Goal: Information Seeking & Learning: Learn about a topic

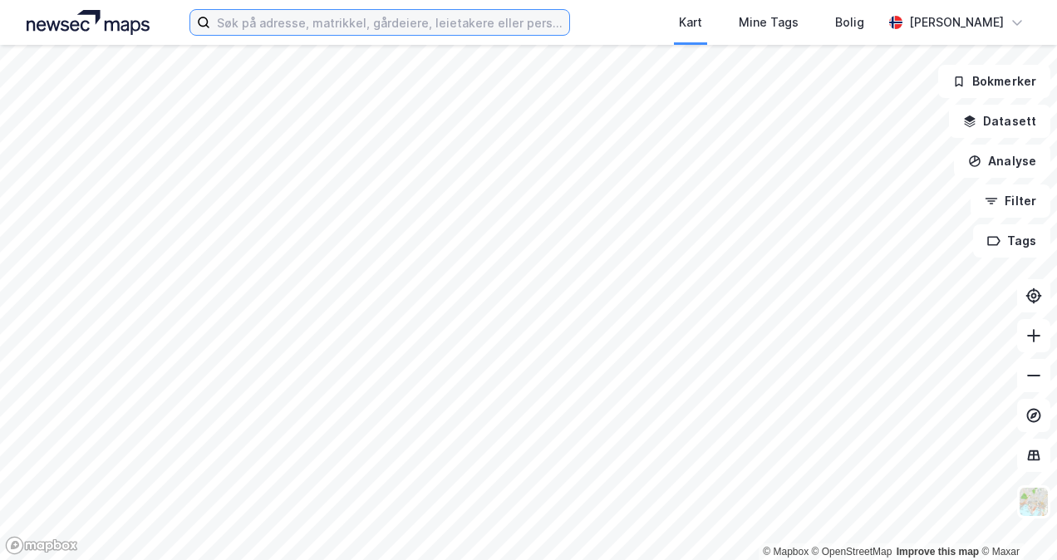
click at [318, 25] on input at bounding box center [389, 22] width 358 height 25
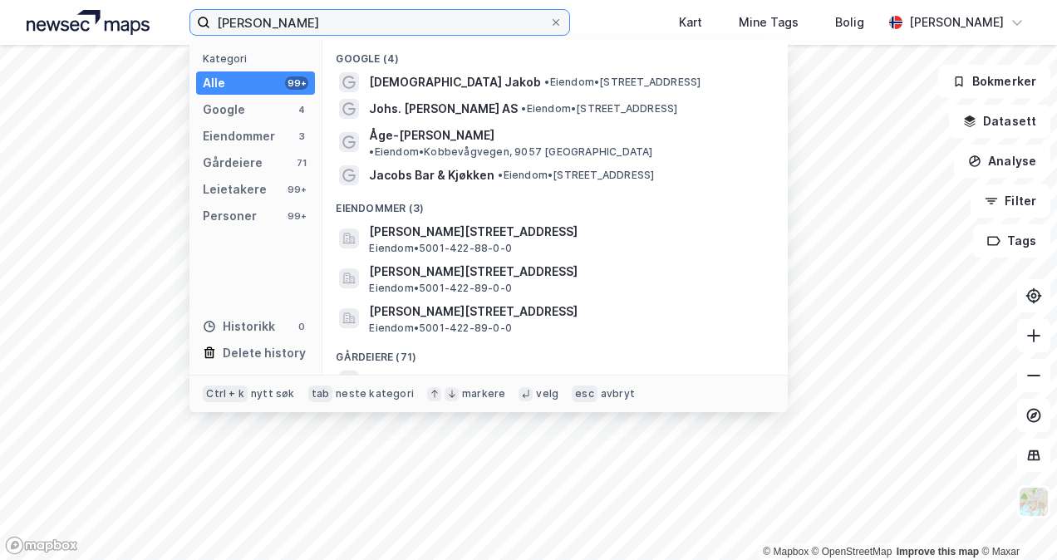
click at [239, 19] on input "[PERSON_NAME]" at bounding box center [379, 22] width 338 height 25
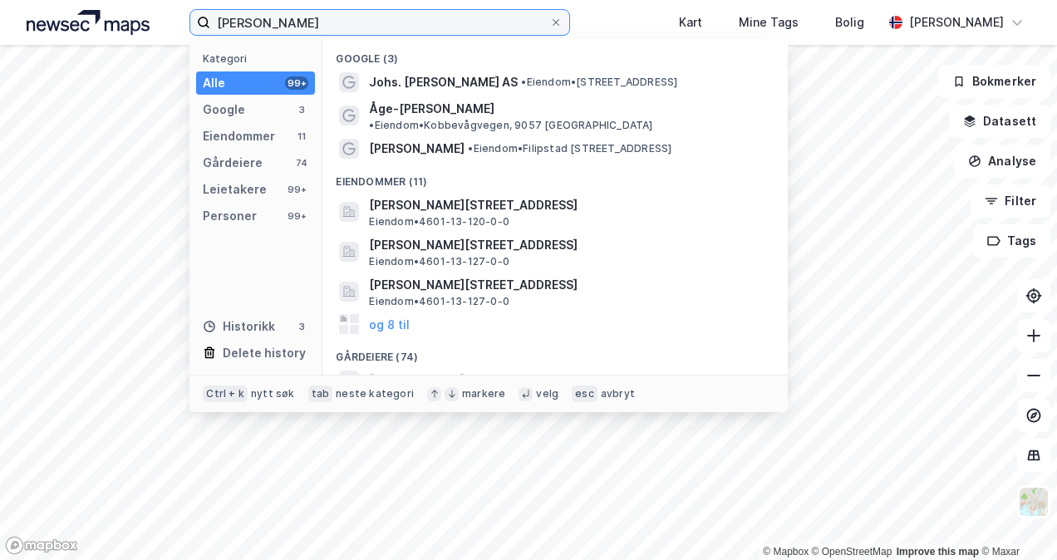
click at [308, 21] on input "[PERSON_NAME]" at bounding box center [379, 22] width 338 height 25
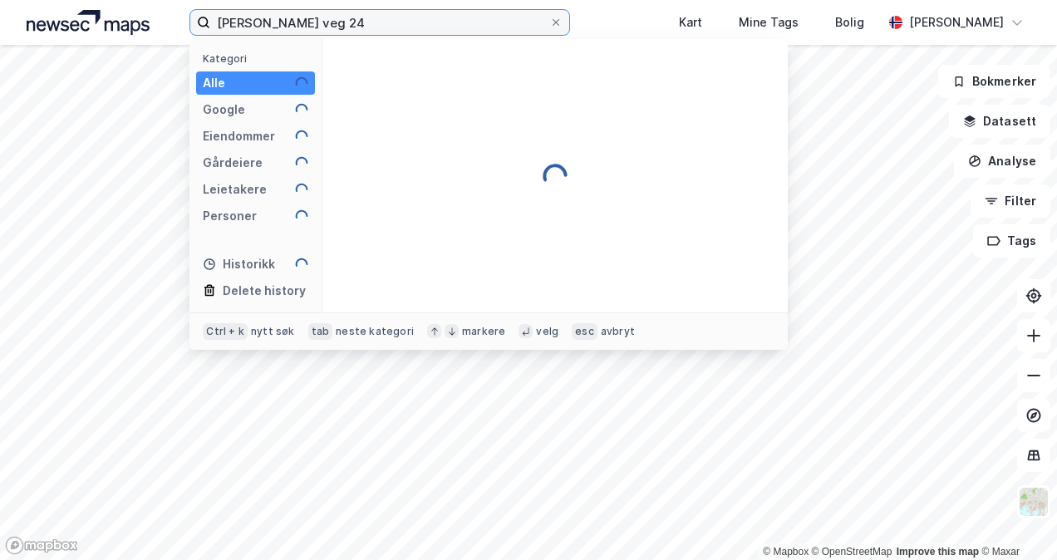
type input "[PERSON_NAME] veg 24"
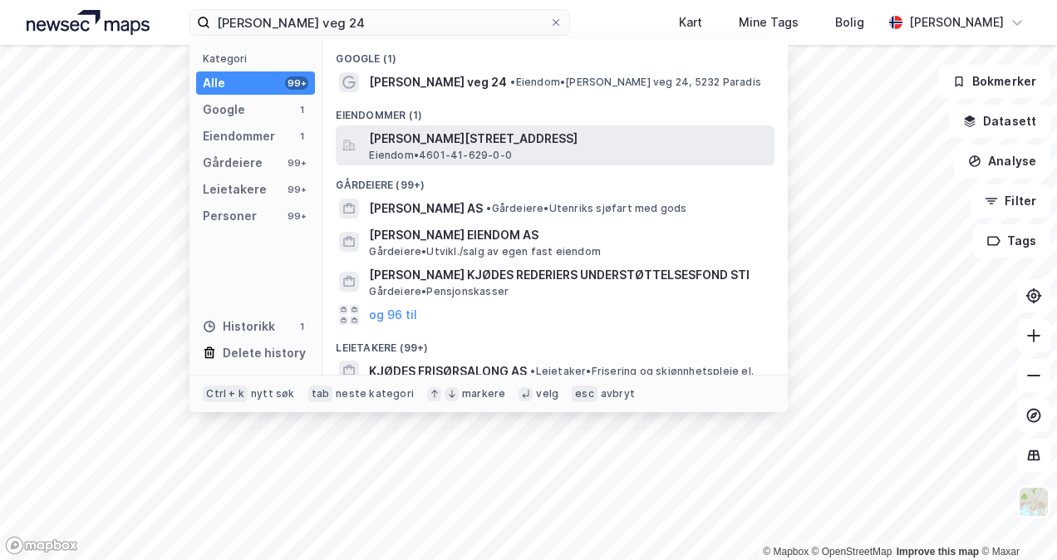
click at [396, 147] on span "[PERSON_NAME][STREET_ADDRESS]" at bounding box center [568, 139] width 399 height 20
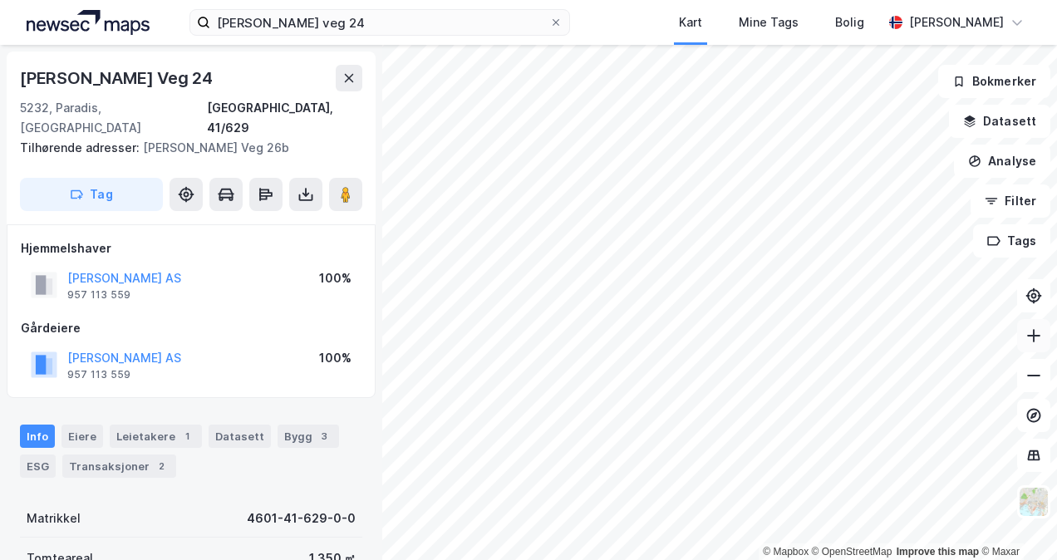
click at [1037, 341] on icon at bounding box center [1034, 336] width 17 height 17
click at [344, 76] on icon at bounding box center [348, 77] width 13 height 13
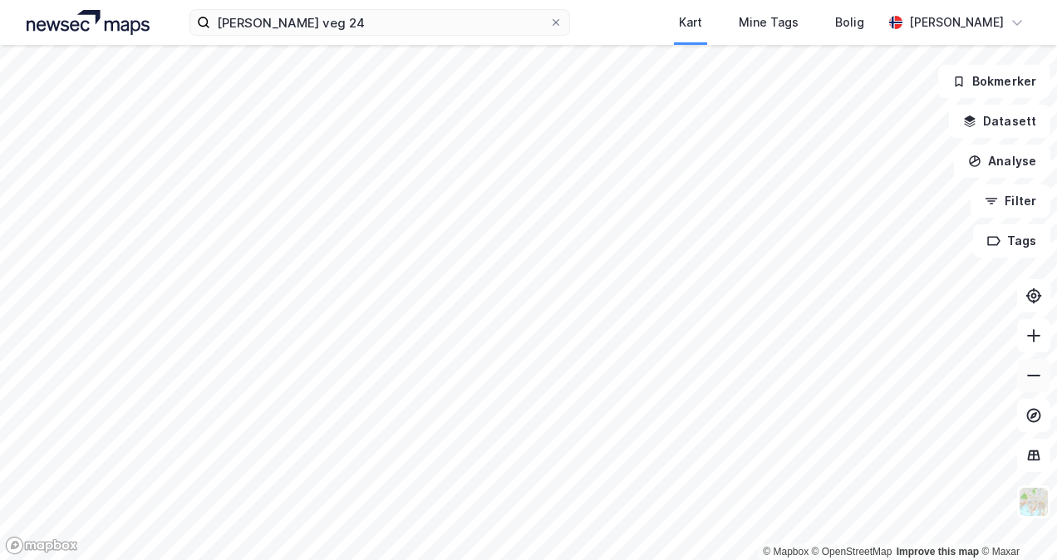
click at [1032, 385] on button at bounding box center [1033, 375] width 33 height 33
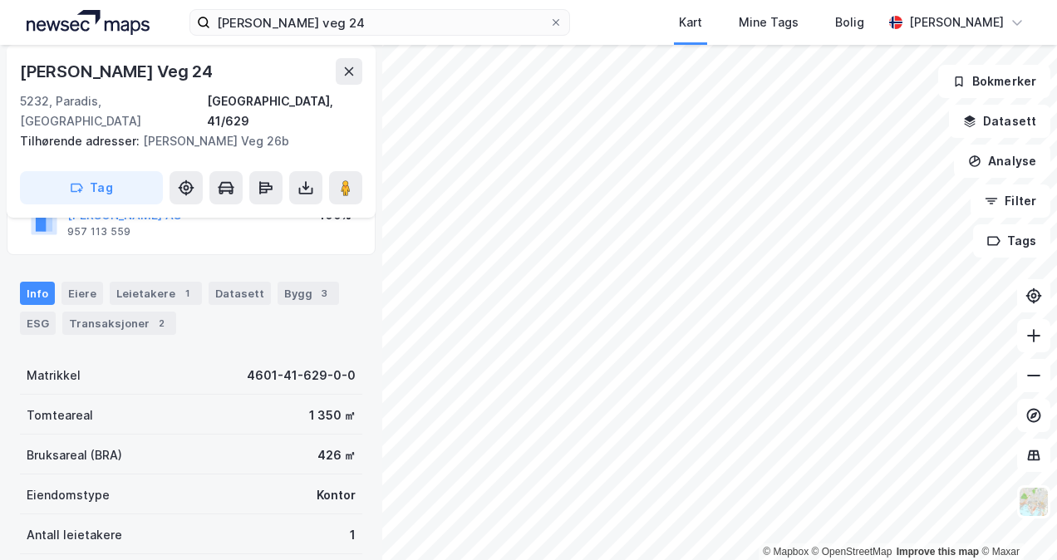
scroll to position [144, 0]
click at [278, 281] on div "Bygg 3" at bounding box center [309, 292] width 62 height 23
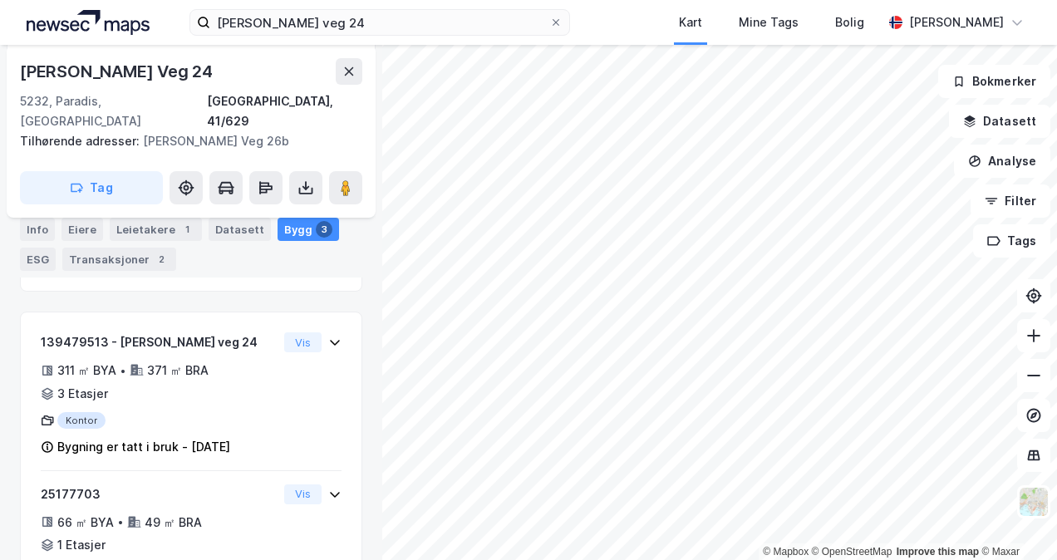
scroll to position [353, 0]
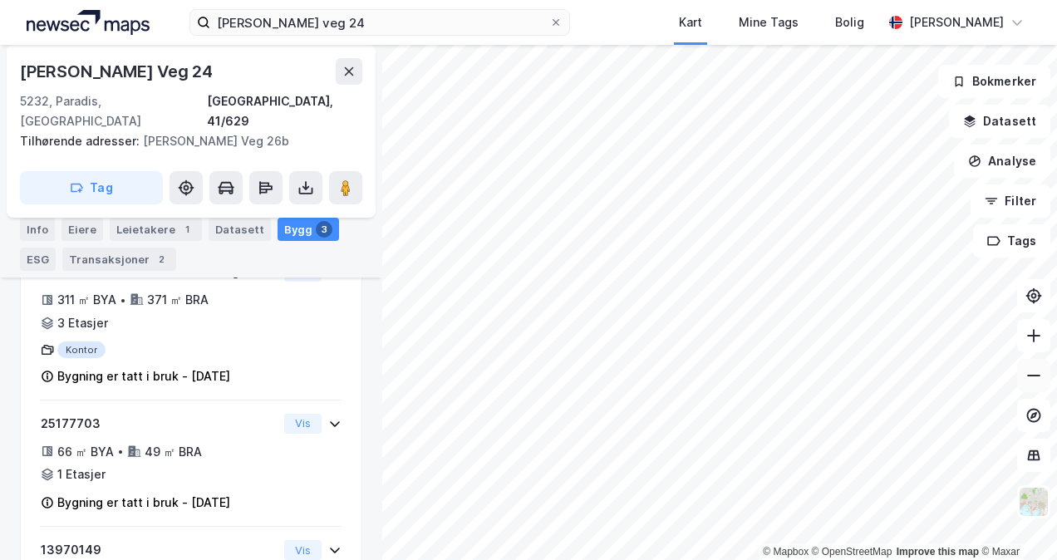
click at [1040, 377] on icon at bounding box center [1034, 375] width 17 height 17
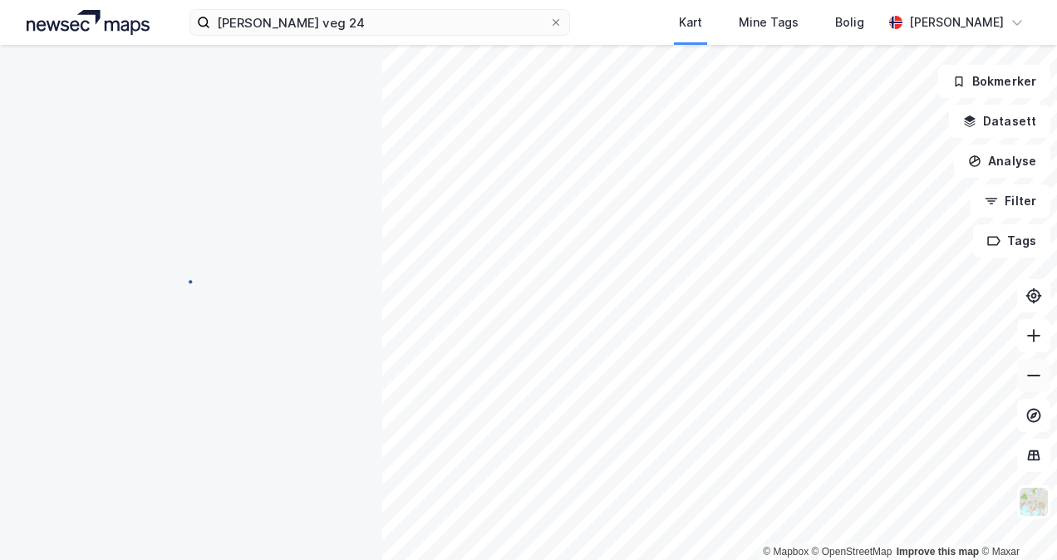
scroll to position [219, 0]
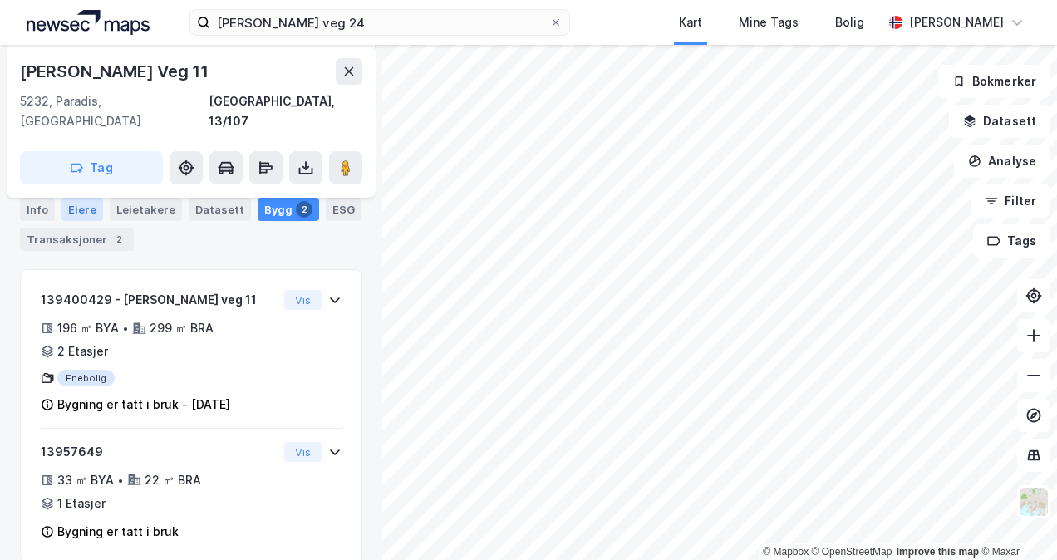
click at [78, 206] on div "Eiere" at bounding box center [83, 209] width 42 height 23
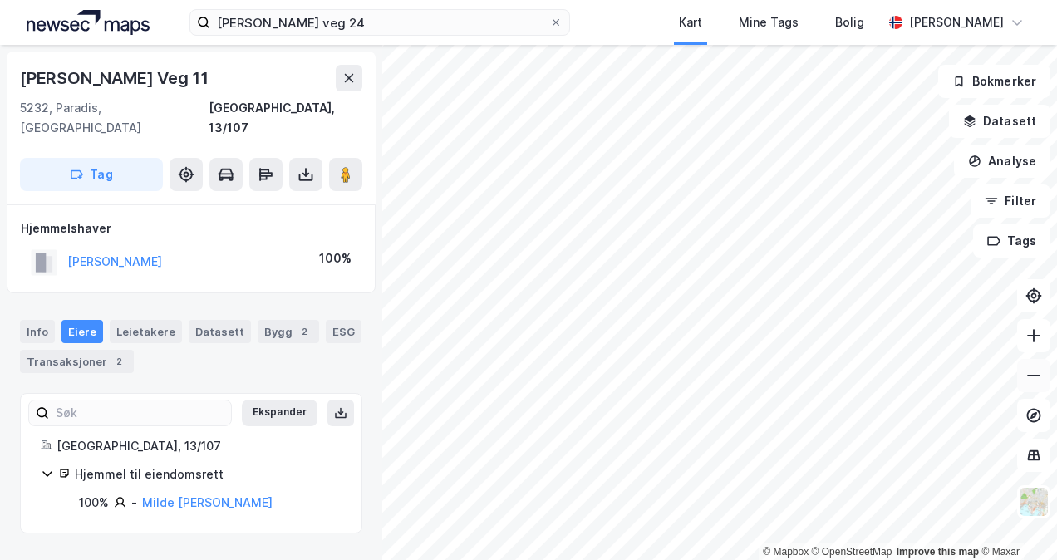
click at [1025, 372] on button at bounding box center [1033, 375] width 33 height 33
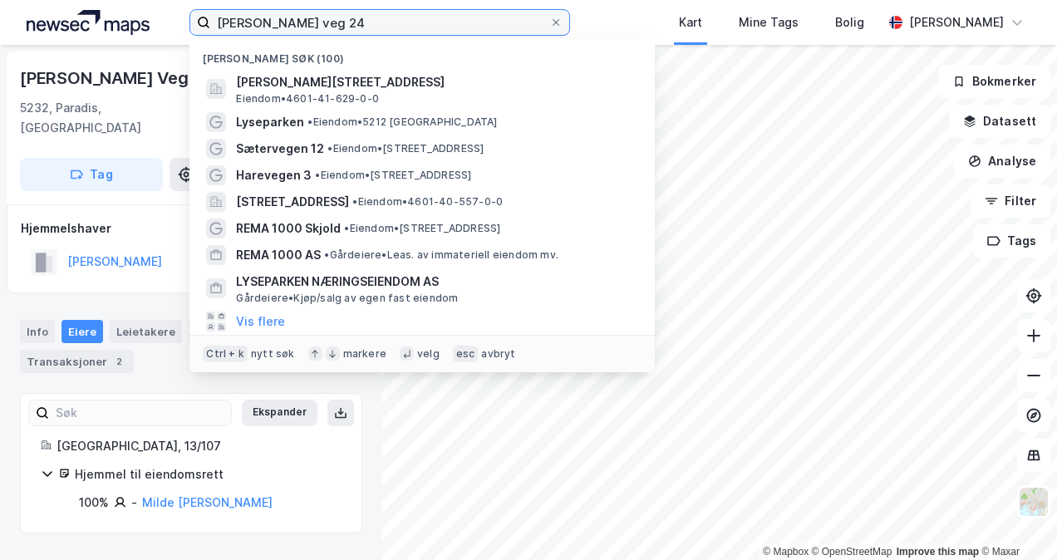
drag, startPoint x: 372, startPoint y: 30, endPoint x: 73, endPoint y: 13, distance: 299.7
click at [73, 13] on div "[PERSON_NAME] veg 24 Nylige søk (100) [PERSON_NAME][STREET_ADDRESS] • 4601-41-6…" at bounding box center [528, 22] width 1057 height 45
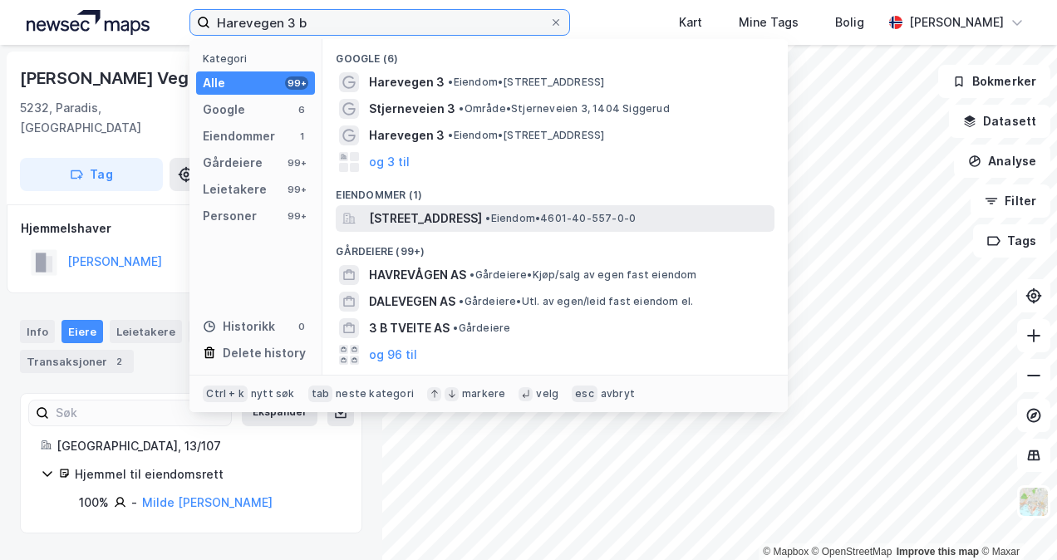
type input "Harevegen 3 b"
click at [401, 213] on span "[STREET_ADDRESS]" at bounding box center [425, 219] width 113 height 20
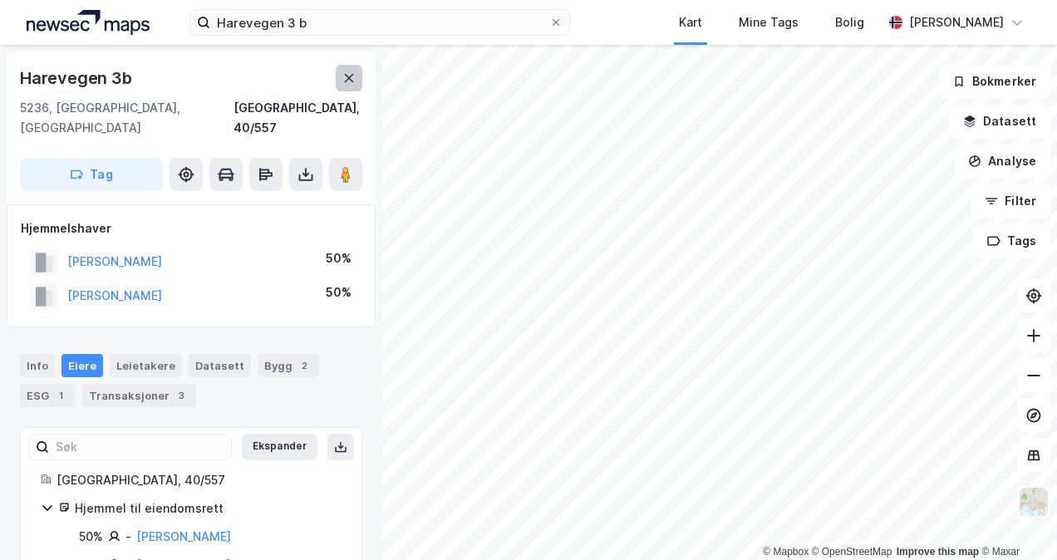
click at [344, 76] on icon at bounding box center [348, 77] width 13 height 13
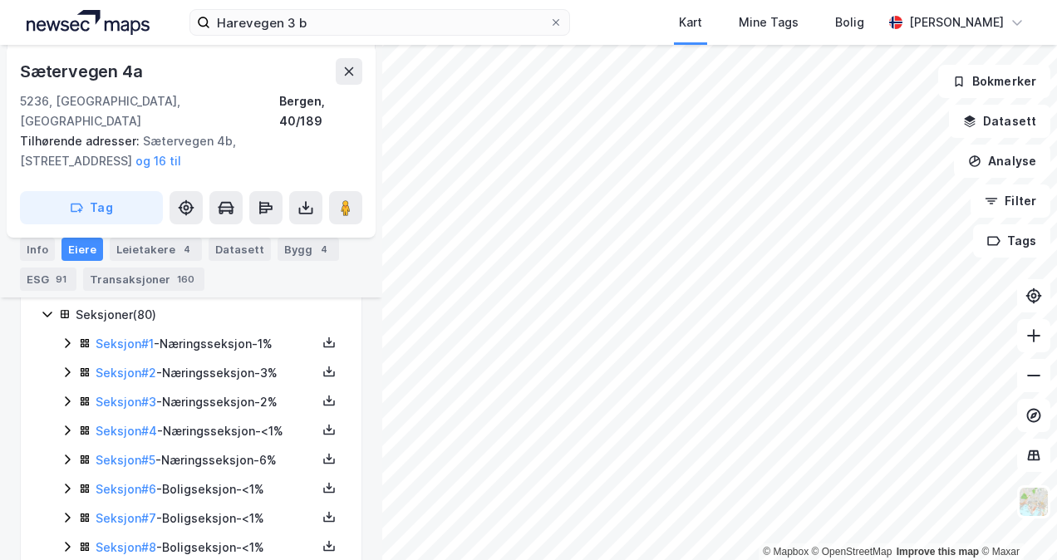
scroll to position [454, 0]
click at [33, 239] on div "Info" at bounding box center [37, 249] width 35 height 23
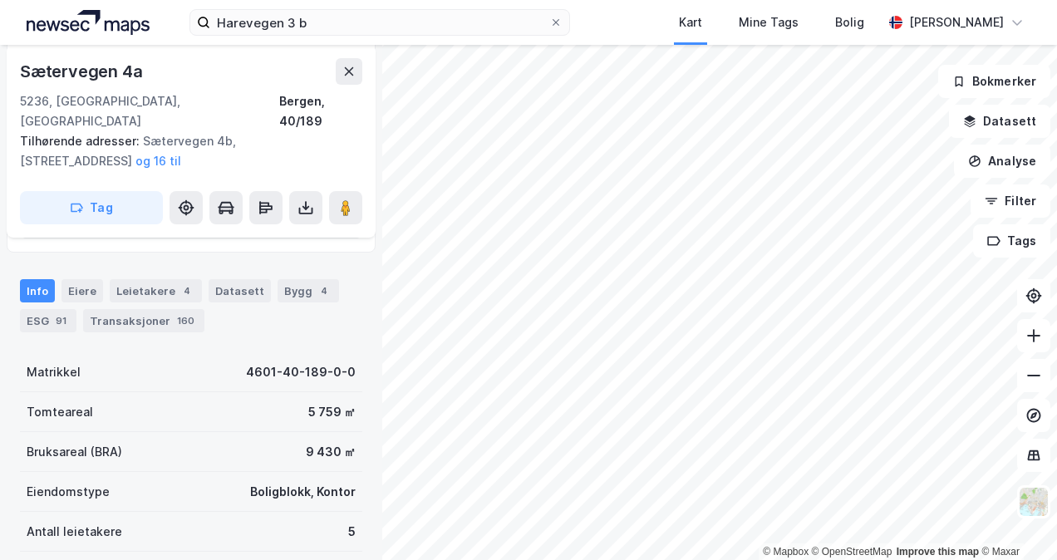
scroll to position [334, 0]
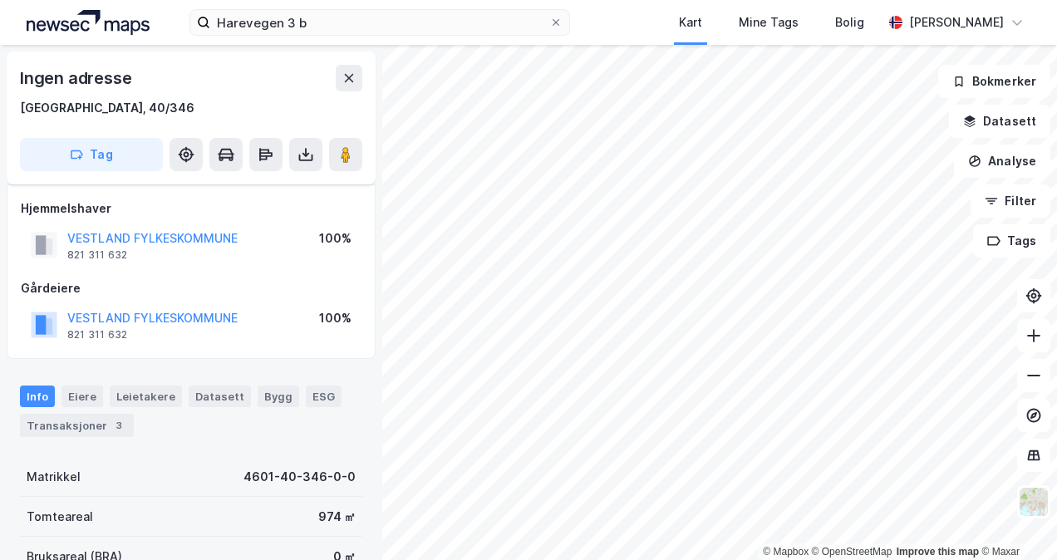
scroll to position [334, 0]
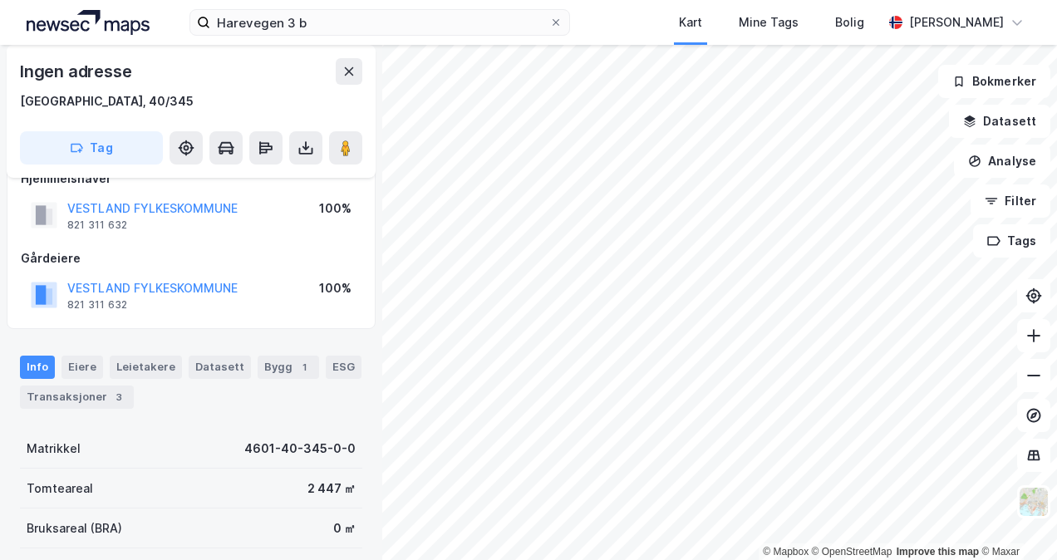
scroll to position [28, 0]
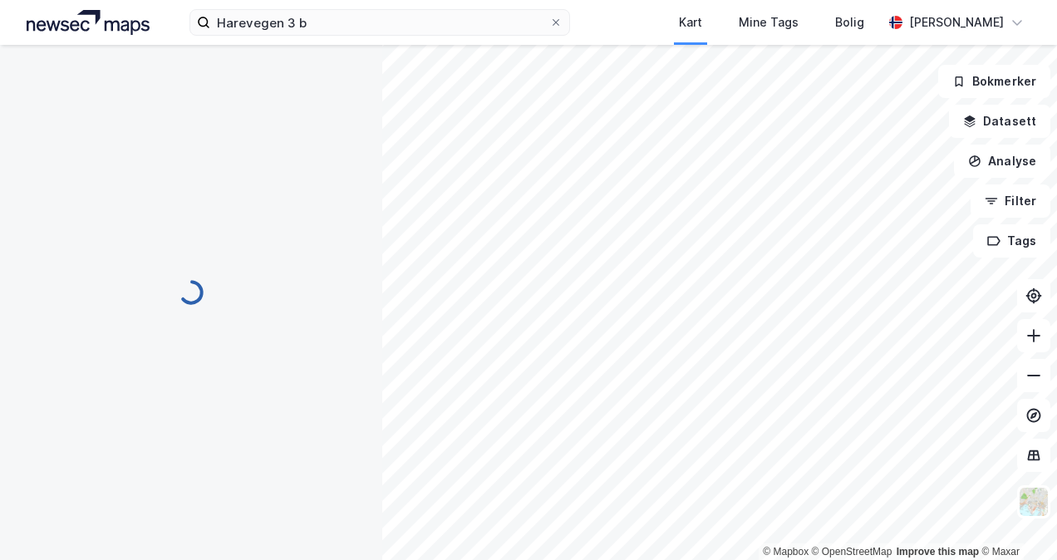
scroll to position [28, 0]
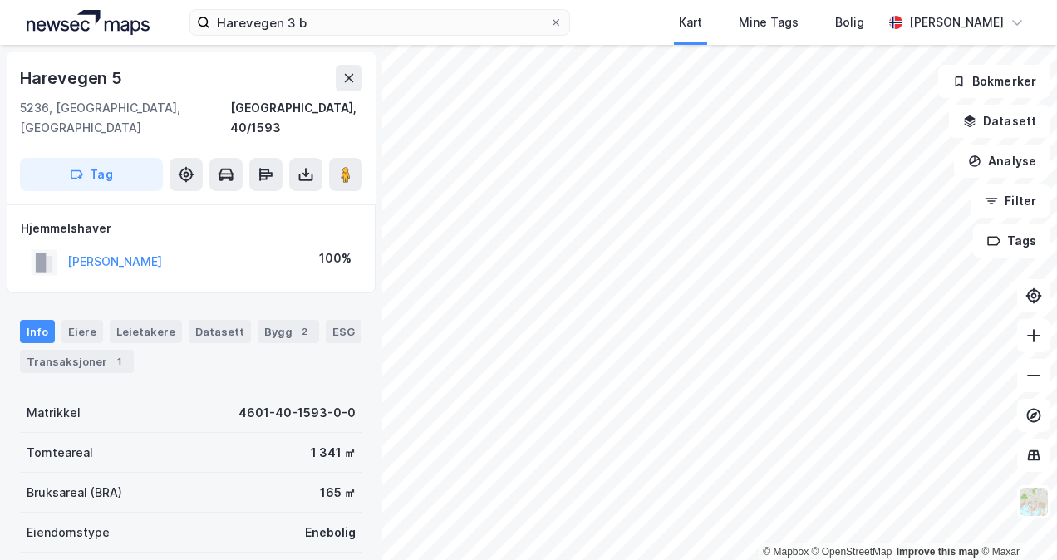
scroll to position [28, 0]
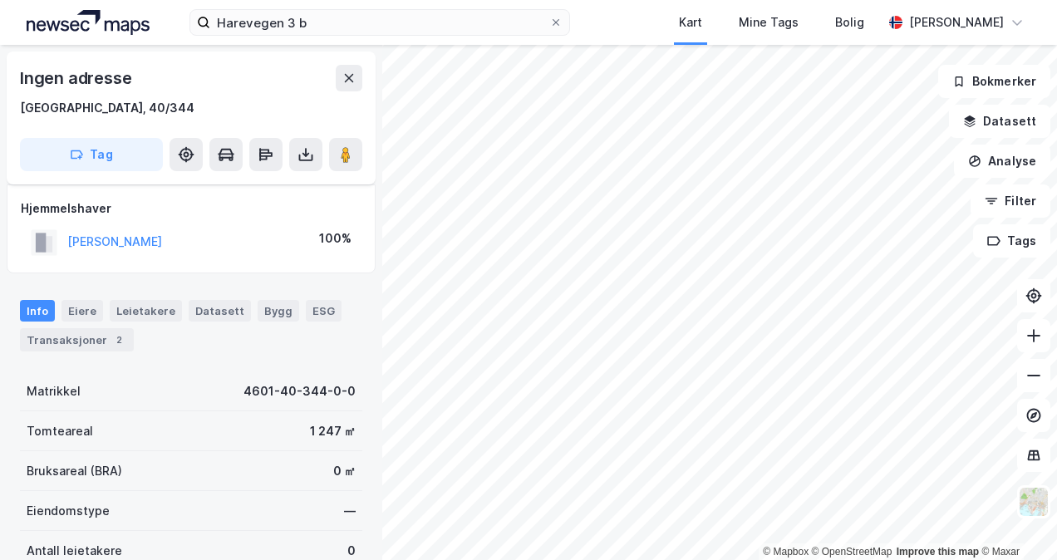
scroll to position [28, 0]
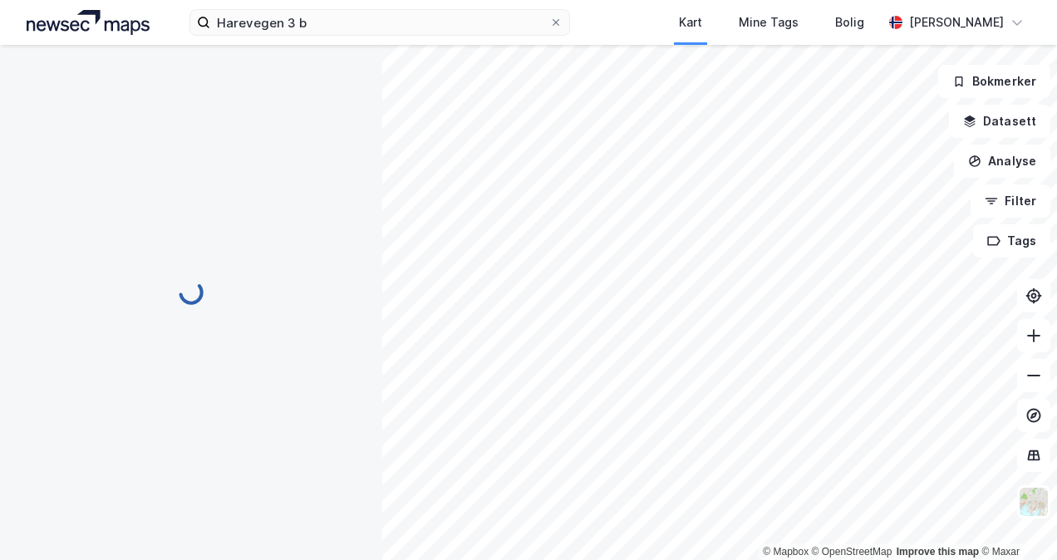
scroll to position [28, 0]
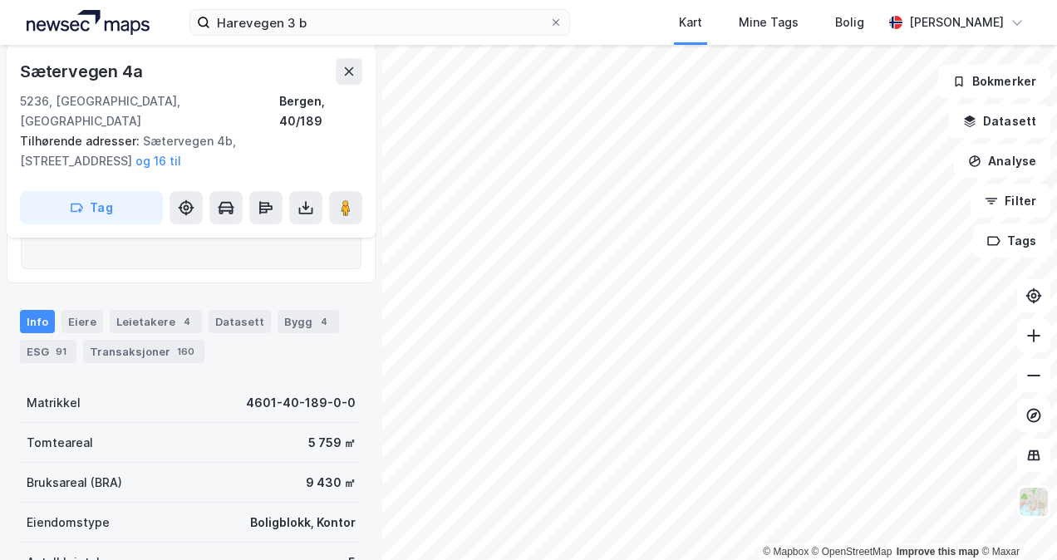
scroll to position [301, 0]
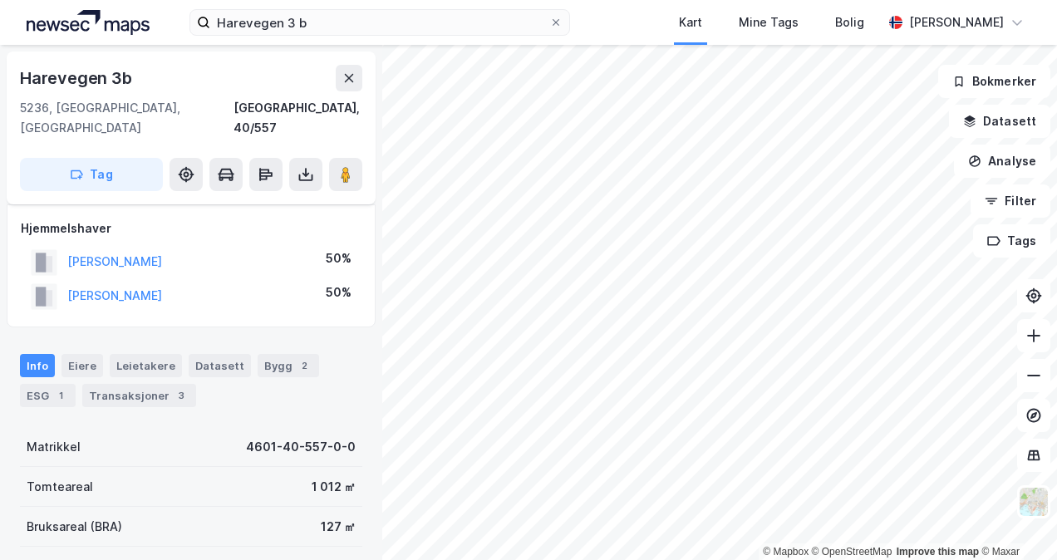
scroll to position [301, 0]
click at [121, 384] on div "Transaksjoner 3" at bounding box center [139, 395] width 114 height 23
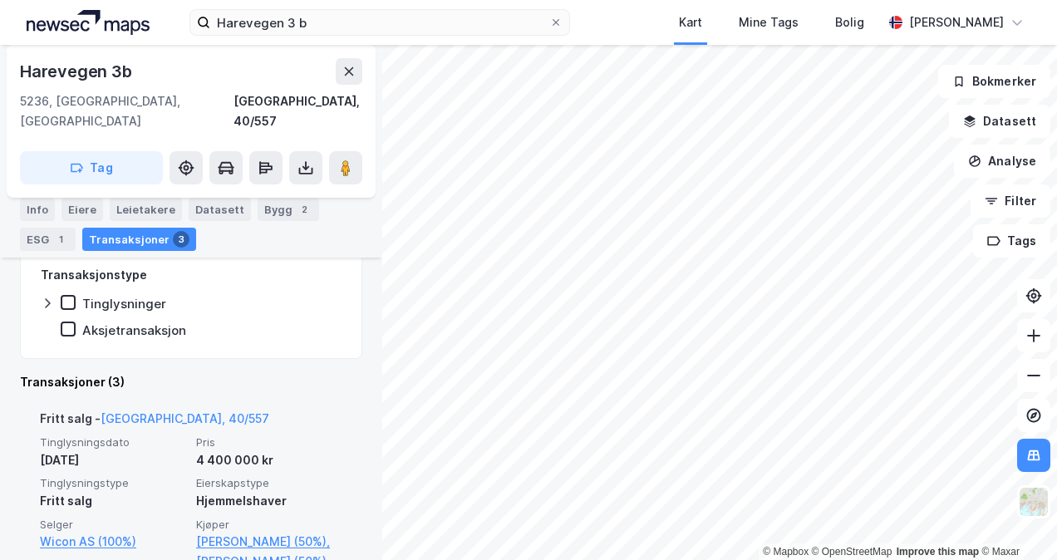
scroll to position [318, 0]
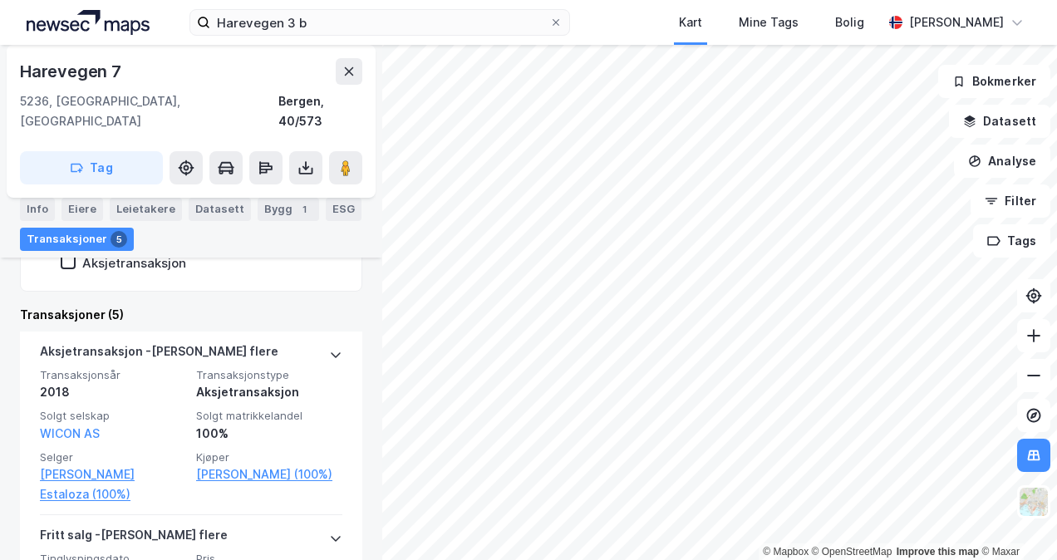
scroll to position [445, 0]
